Goal: Task Accomplishment & Management: Manage account settings

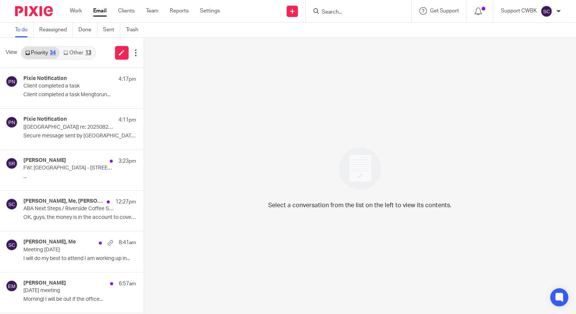
click at [75, 53] on link "Other 13" at bounding box center [77, 53] width 35 height 12
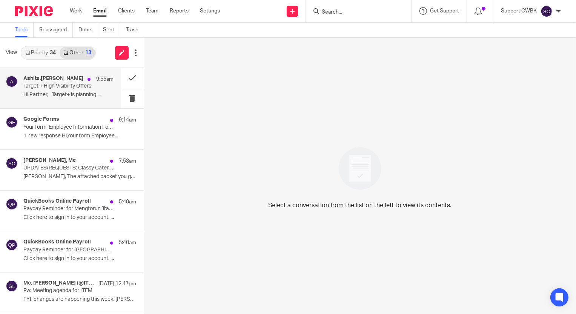
click at [63, 87] on p "Target + High Visibility Offers" at bounding box center [59, 86] width 72 height 6
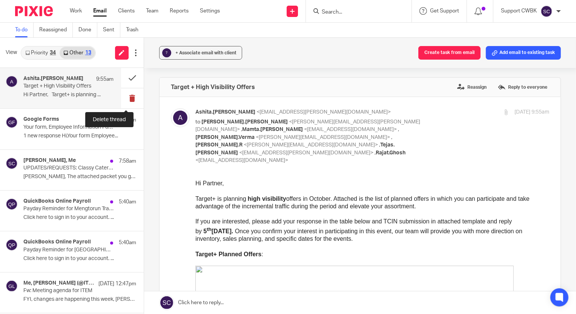
click at [127, 99] on button at bounding box center [132, 98] width 23 height 20
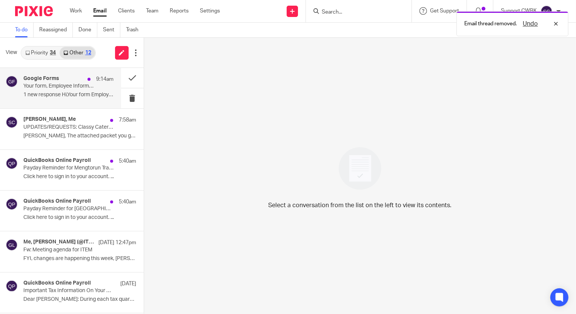
click at [45, 91] on div "Google Forms 9:14am Your form, Employee Information Form, has new responses. 1 …" at bounding box center [68, 87] width 90 height 25
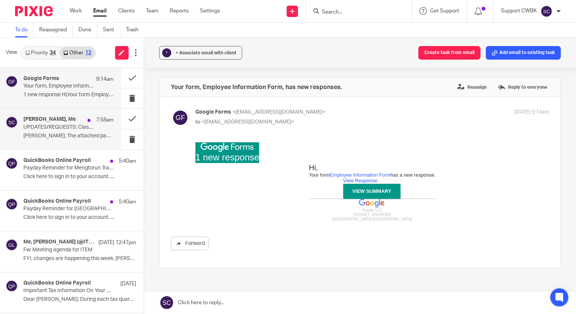
click at [43, 129] on p "UPDATES/REQUESTS: Classy Caterer Tax Prep as of [DATE]" at bounding box center [59, 127] width 72 height 6
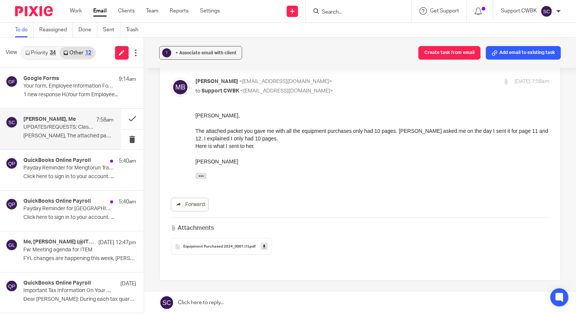
scroll to position [68, 0]
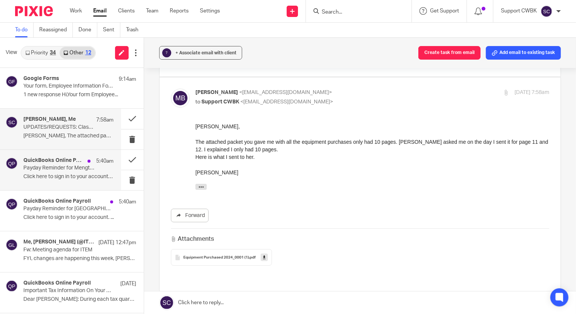
click at [52, 170] on p "Payday Reminder for Mengtorun Trading, LLC" at bounding box center [59, 168] width 72 height 6
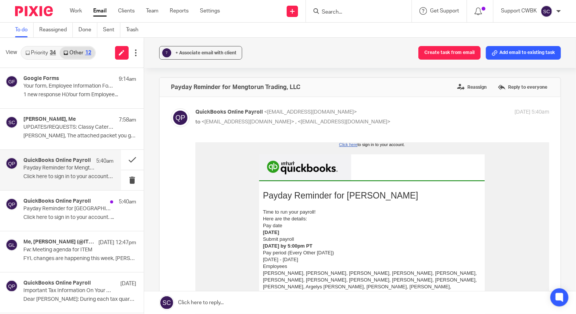
scroll to position [0, 0]
click at [126, 158] on button at bounding box center [132, 160] width 23 height 20
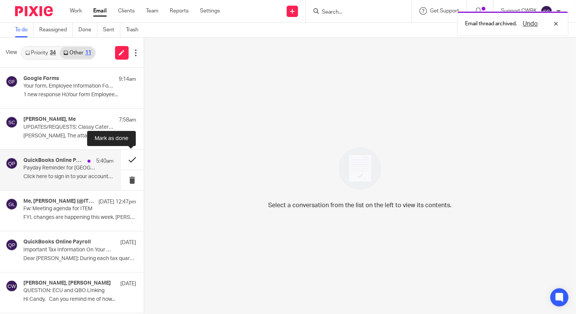
click at [125, 159] on button at bounding box center [132, 160] width 23 height 20
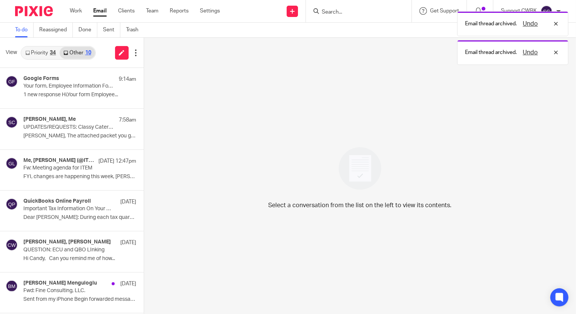
click at [34, 52] on link "Priority 34" at bounding box center [41, 53] width 38 height 12
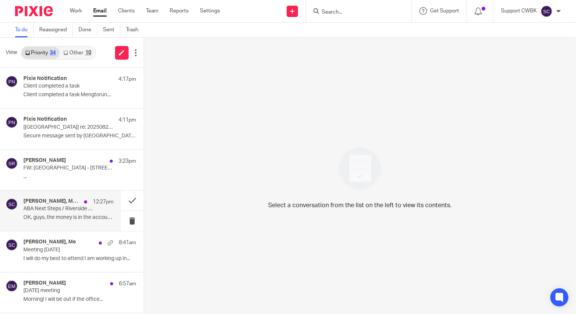
click at [49, 210] on p "ABA Next Steps / Riverside Coffee Shop Invoices" at bounding box center [59, 209] width 72 height 6
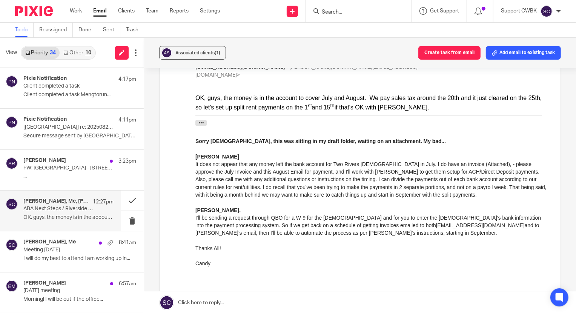
scroll to position [446, 0]
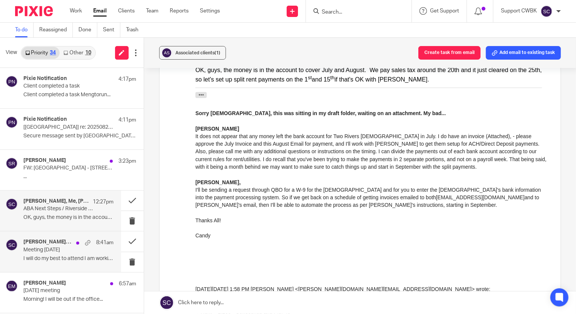
click at [32, 253] on p "Meeting [DATE]" at bounding box center [59, 250] width 72 height 6
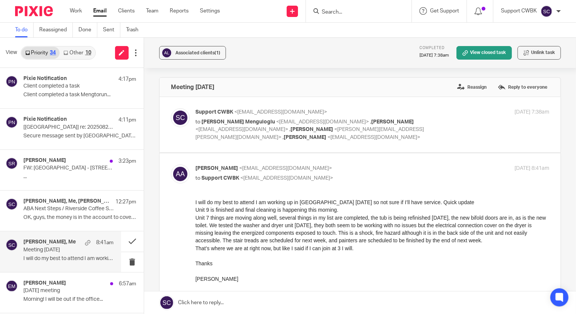
scroll to position [0, 0]
click at [125, 241] on button at bounding box center [132, 241] width 23 height 20
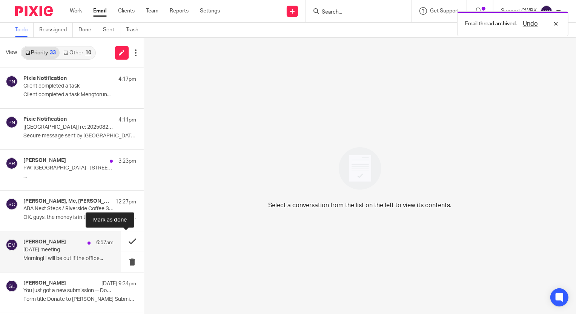
click at [126, 240] on button at bounding box center [132, 241] width 23 height 20
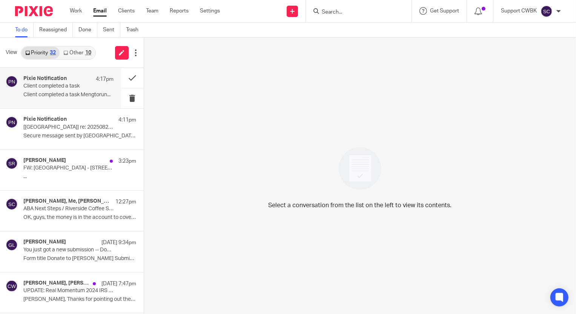
click at [39, 90] on div "Pixie Notification 4:17pm Client completed a task Client completed a task Mengt…" at bounding box center [68, 87] width 90 height 25
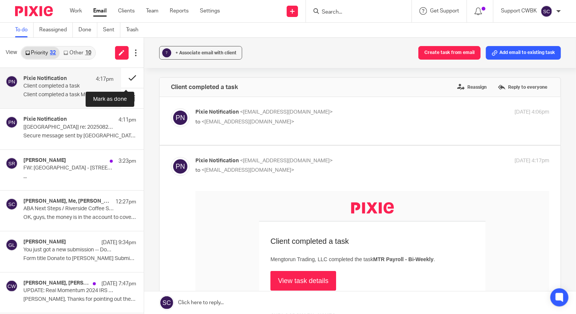
click at [127, 77] on button at bounding box center [132, 78] width 23 height 20
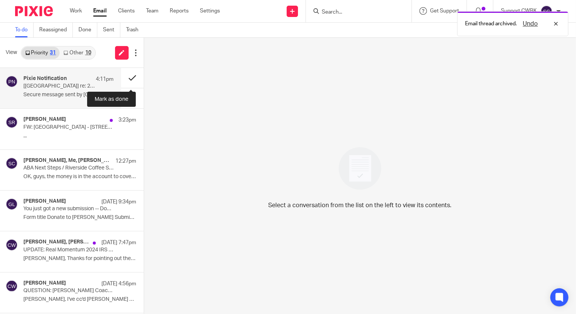
click at [126, 78] on button at bounding box center [132, 78] width 23 height 20
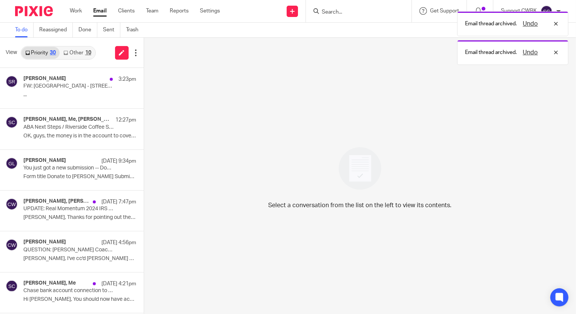
click at [78, 53] on link "Other 10" at bounding box center [77, 53] width 35 height 12
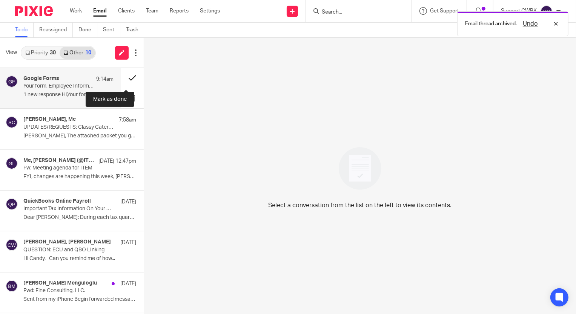
click at [125, 77] on button at bounding box center [132, 78] width 23 height 20
